Goal: Transaction & Acquisition: Subscribe to service/newsletter

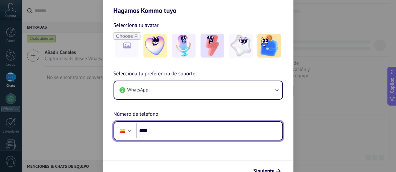
click at [175, 129] on input "****" at bounding box center [209, 130] width 146 height 15
type input "**********"
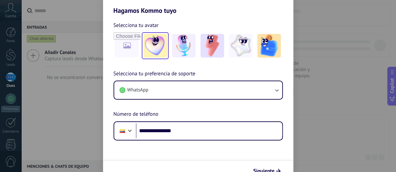
click at [165, 35] on img at bounding box center [155, 46] width 24 height 24
click at [280, 171] on icon "submit" at bounding box center [278, 170] width 5 height 5
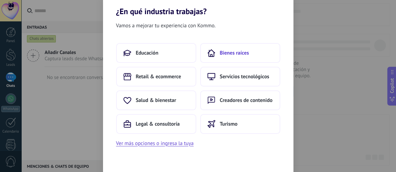
click at [217, 46] on button "Bienes raíces" at bounding box center [240, 53] width 80 height 20
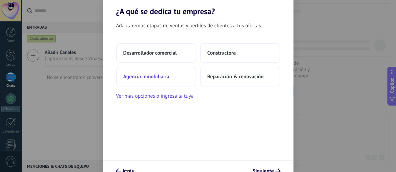
click at [177, 78] on button "Agencia inmobiliaria" at bounding box center [156, 77] width 80 height 20
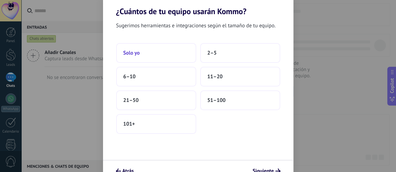
click at [174, 56] on button "Solo yo" at bounding box center [156, 53] width 80 height 20
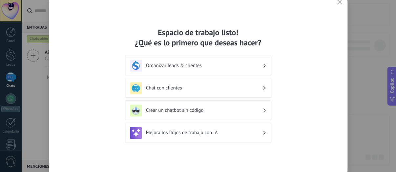
click at [226, 63] on h3 "Organizar leads & clientes" at bounding box center [204, 65] width 116 height 6
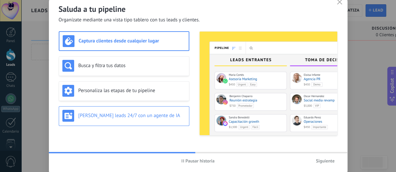
click at [142, 114] on h3 "Genera leads 24/7 con un agente de IA" at bounding box center [131, 115] width 107 height 6
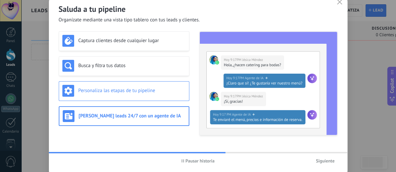
click at [155, 93] on h3 "Personaliza las etapas de tu pipeline" at bounding box center [131, 90] width 107 height 6
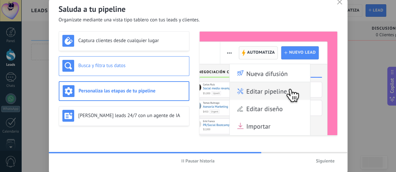
click at [153, 69] on div "Busca y filtra tus datos" at bounding box center [123, 66] width 123 height 12
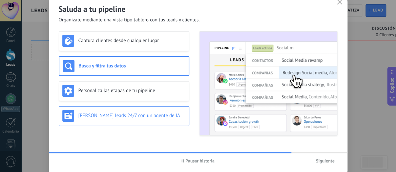
click at [154, 110] on div "Genera leads 24/7 con un agente de IA" at bounding box center [123, 116] width 123 height 12
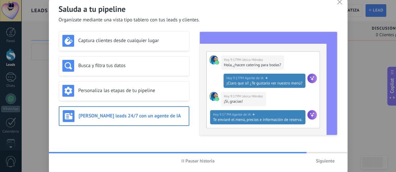
click at [319, 163] on span "Siguiente" at bounding box center [325, 160] width 19 height 5
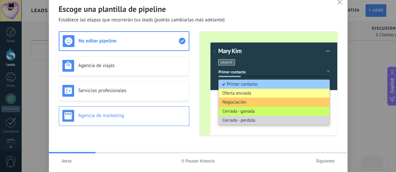
click at [124, 117] on h3 "Agencia de marketing" at bounding box center [131, 115] width 107 height 6
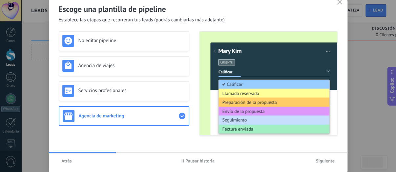
drag, startPoint x: 337, startPoint y: 160, endPoint x: 324, endPoint y: 162, distance: 12.9
click at [337, 160] on button "Siguiente" at bounding box center [325, 160] width 25 height 10
click at [324, 161] on div at bounding box center [290, 160] width 93 height 10
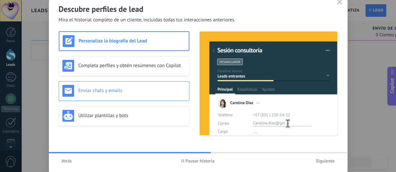
click at [142, 95] on div "Enviar chats y emails" at bounding box center [123, 91] width 123 height 12
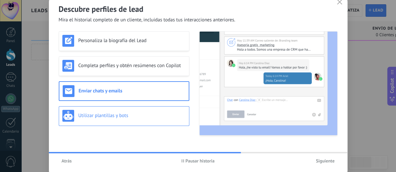
click at [136, 110] on div "Utilizar plantillas y bots" at bounding box center [123, 116] width 123 height 12
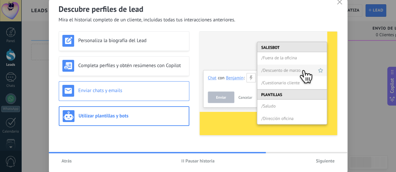
click at [144, 93] on h3 "Enviar chats y emails" at bounding box center [131, 90] width 107 height 6
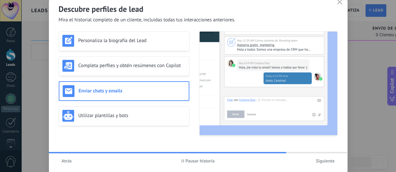
click at [329, 156] on button "Siguiente" at bounding box center [325, 160] width 25 height 10
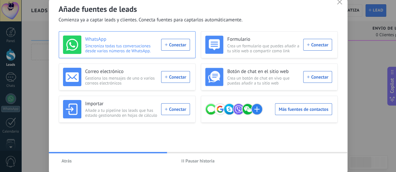
click at [181, 46] on div "WhatsApp Sincroniza todas tus conversaciones desde varios números de WhatsApp. …" at bounding box center [126, 44] width 127 height 18
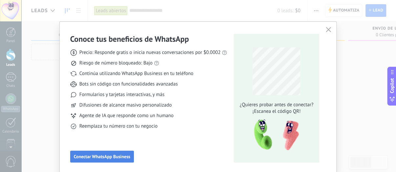
click at [122, 154] on span "Conectar WhatsApp Business" at bounding box center [102, 156] width 56 height 5
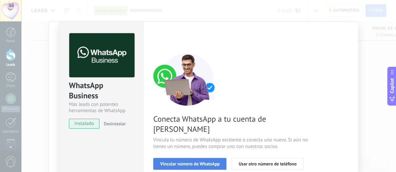
click at [215, 157] on button "Vincular número de WhatsApp" at bounding box center [189, 163] width 73 height 12
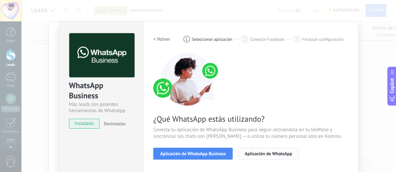
click at [252, 153] on span "Aplicación de WhatsApp" at bounding box center [268, 153] width 47 height 5
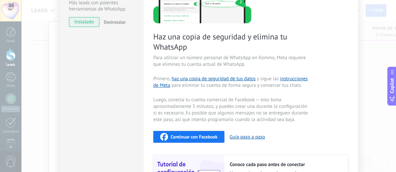
scroll to position [75, 0]
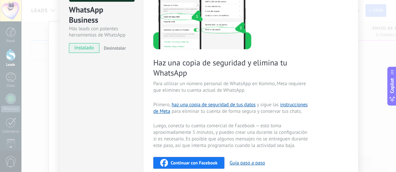
click at [206, 162] on span "Continuar con Facebook" at bounding box center [194, 162] width 47 height 5
click at [176, 159] on div "Continuar con Facebook" at bounding box center [188, 162] width 57 height 8
click at [94, 44] on span "instalado" at bounding box center [84, 48] width 30 height 10
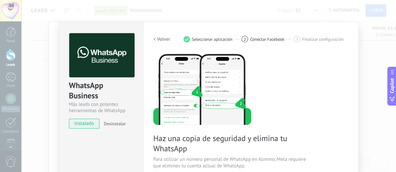
click at [163, 38] on h2 "< Volver" at bounding box center [161, 39] width 17 height 6
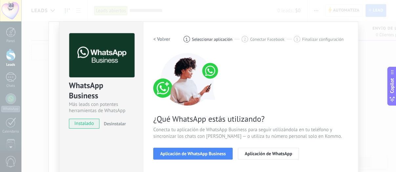
click at [120, 123] on span "Desinstalar" at bounding box center [115, 123] width 22 height 6
drag, startPoint x: 153, startPoint y: 46, endPoint x: 31, endPoint y: 52, distance: 122.2
click at [153, 46] on div "Configuraciones Autorizaciones This tab logs the users who have granted integra…" at bounding box center [250, 134] width 215 height 226
click at [20, 51] on div "Conoce tus beneficios de WhatsApp Precio: Responde gratis o inicia nuevas conve…" at bounding box center [198, 86] width 396 height 172
drag, startPoint x: 18, startPoint y: 49, endPoint x: 16, endPoint y: 46, distance: 3.5
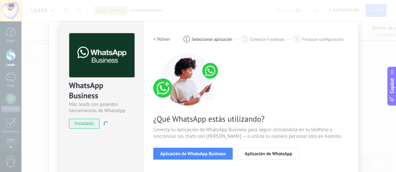
click at [18, 49] on div "Conoce tus beneficios de WhatsApp Precio: Responde gratis o inicia nuevas conve…" at bounding box center [198, 86] width 396 height 172
click at [16, 46] on div "Conoce tus beneficios de WhatsApp Precio: Responde gratis o inicia nuevas conve…" at bounding box center [198, 86] width 396 height 172
drag, startPoint x: 337, startPoint y: 36, endPoint x: 327, endPoint y: 38, distance: 10.7
click at [340, 37] on div "3 Finalizar configuración" at bounding box center [319, 39] width 50 height 7
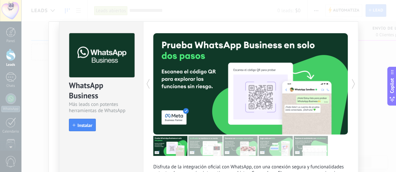
click at [354, 86] on icon at bounding box center [353, 83] width 7 height 13
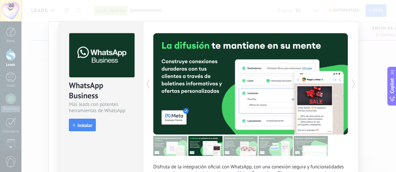
click at [354, 86] on icon at bounding box center [353, 83] width 7 height 13
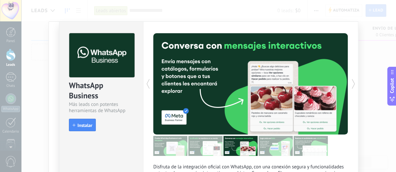
click at [354, 86] on icon at bounding box center [353, 83] width 7 height 13
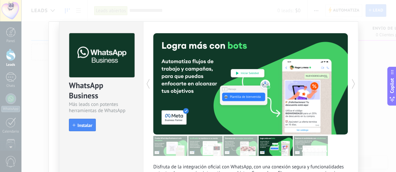
click at [354, 86] on icon at bounding box center [353, 83] width 7 height 13
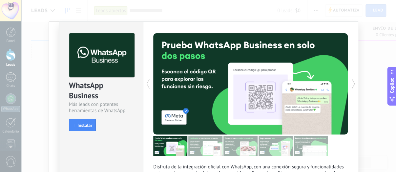
click at [75, 95] on div "WhatsApp Business" at bounding box center [101, 90] width 65 height 21
click at [0, 77] on div "Conoce tus beneficios de WhatsApp Precio: Responde gratis o inicia nuevas conve…" at bounding box center [198, 86] width 396 height 172
click at [0, 75] on div "Conoce tus beneficios de WhatsApp Precio: Responde gratis o inicia nuevas conve…" at bounding box center [198, 86] width 396 height 172
click at [0, 74] on div "Conoce tus beneficios de WhatsApp Precio: Responde gratis o inicia nuevas conve…" at bounding box center [198, 86] width 396 height 172
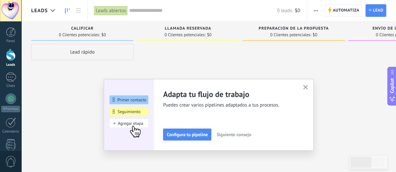
click at [306, 85] on button "button" at bounding box center [305, 87] width 8 height 9
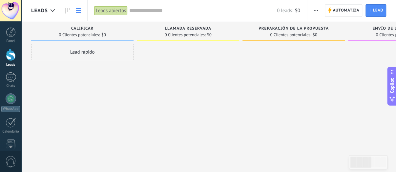
click at [81, 14] on link at bounding box center [78, 10] width 11 height 13
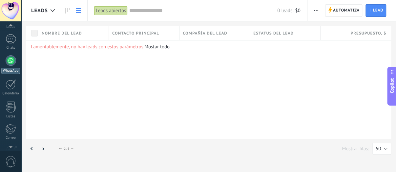
click at [16, 62] on link "WhatsApp" at bounding box center [10, 64] width 21 height 19
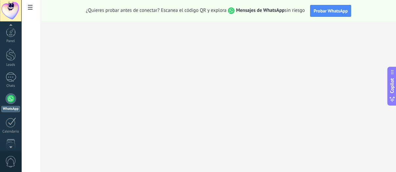
scroll to position [19, 0]
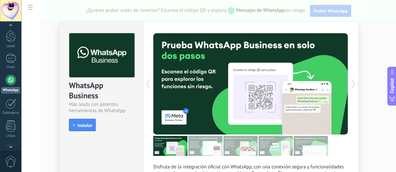
click at [388, 66] on div "WhatsApp Business Más leads con potentes herramientas de WhatsApp install Insta…" at bounding box center [208, 86] width 375 height 172
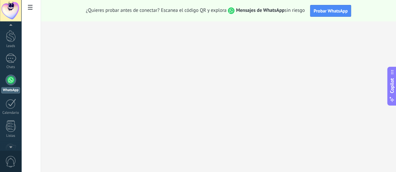
drag, startPoint x: 396, startPoint y: 89, endPoint x: 387, endPoint y: 90, distance: 8.6
click at [396, 90] on button "Copilot" at bounding box center [391, 86] width 9 height 39
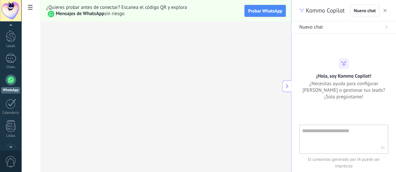
click at [387, 90] on span "¿Necesitas ayuda para configurar [PERSON_NAME] o gestionar tus leads? ¡Solo pre…" at bounding box center [343, 90] width 89 height 20
click at [317, 32] on button "Nuevo chat" at bounding box center [343, 27] width 105 height 12
click at [321, 26] on span "Nuevo chat" at bounding box center [311, 27] width 24 height 7
click at [10, 36] on div at bounding box center [11, 36] width 10 height 12
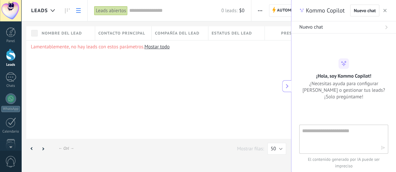
click at [191, 78] on div "Lamentablemente, no hay leads con estos parámetros. [GEOGRAPHIC_DATA] todo" at bounding box center [173, 89] width 295 height 98
click at [54, 12] on div at bounding box center [52, 10] width 11 height 13
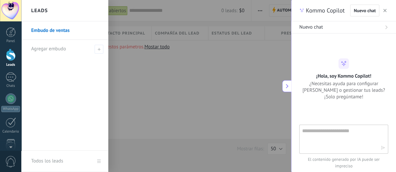
click at [117, 48] on div at bounding box center [219, 86] width 396 height 172
